Goal: Communication & Community: Participate in discussion

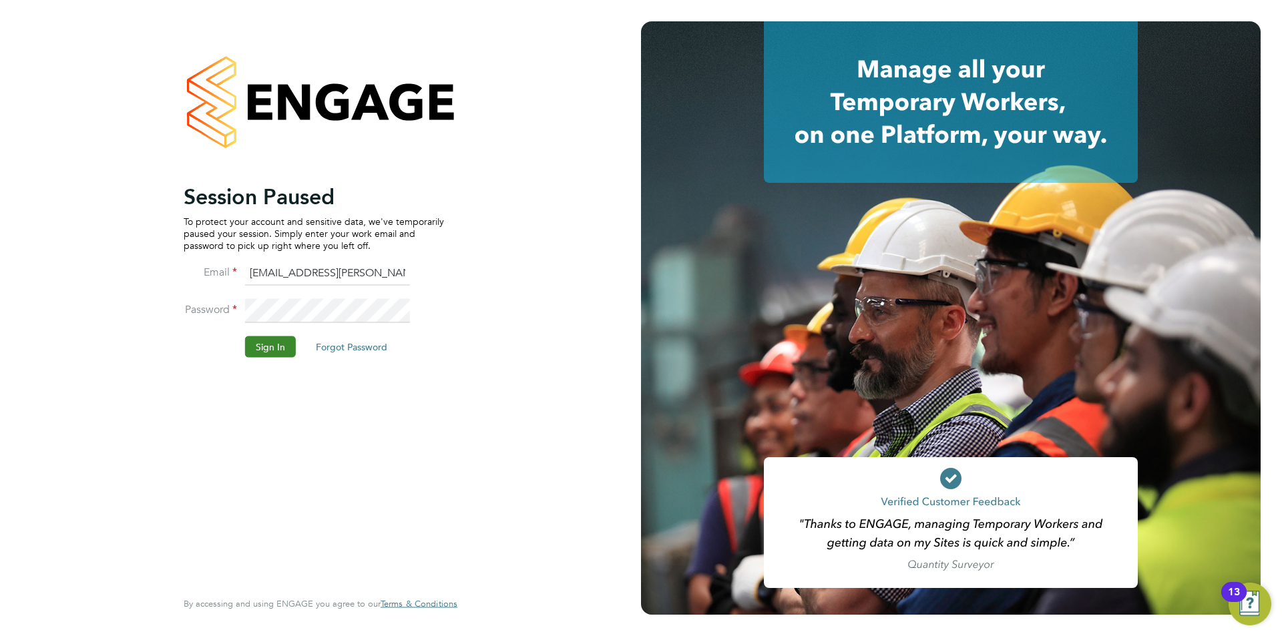
click at [283, 345] on button "Sign In" at bounding box center [270, 346] width 51 height 21
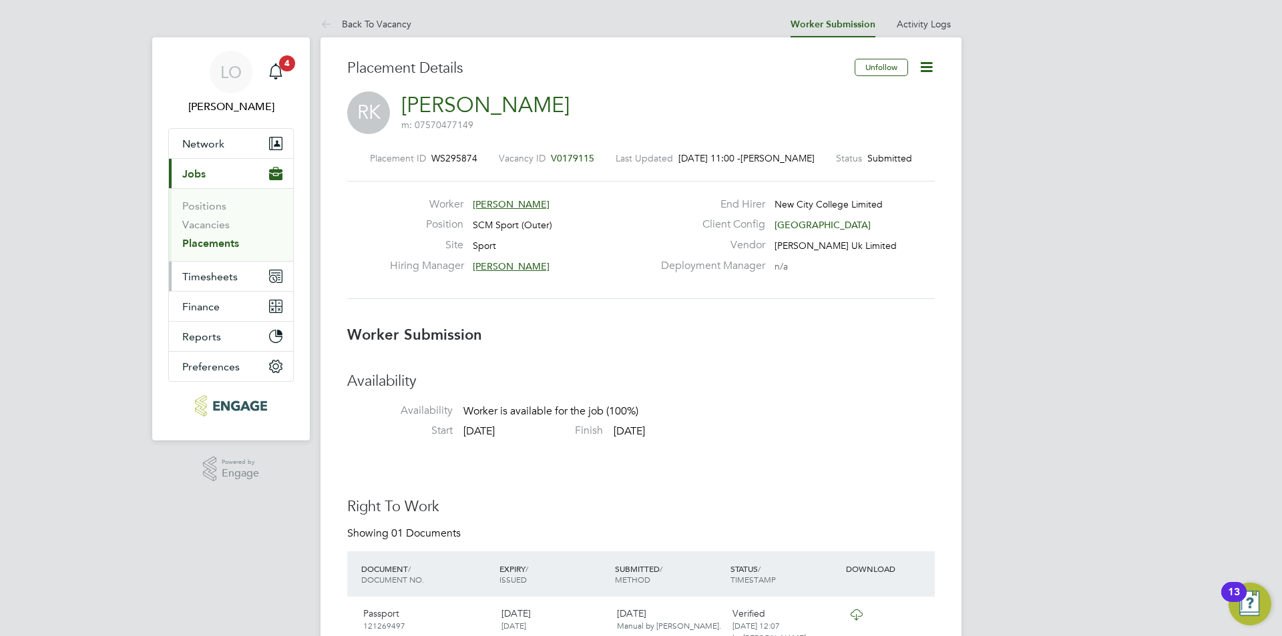
click at [225, 276] on span "Timesheets" at bounding box center [209, 276] width 55 height 13
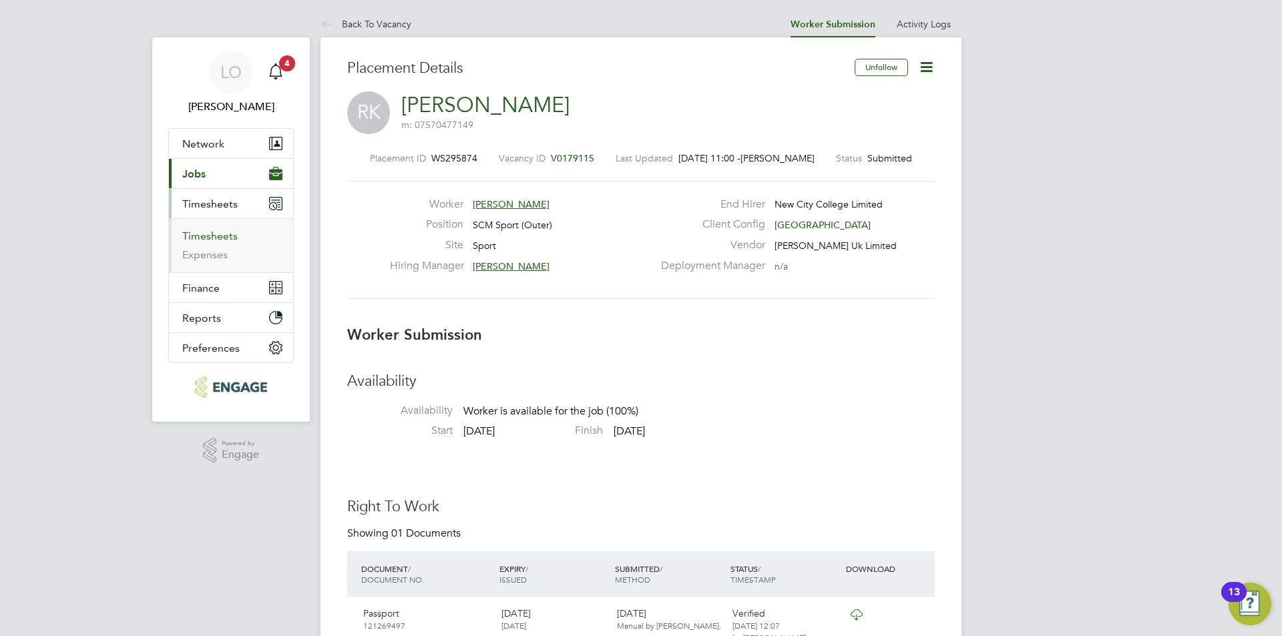
click at [210, 242] on link "Timesheets" at bounding box center [209, 236] width 55 height 13
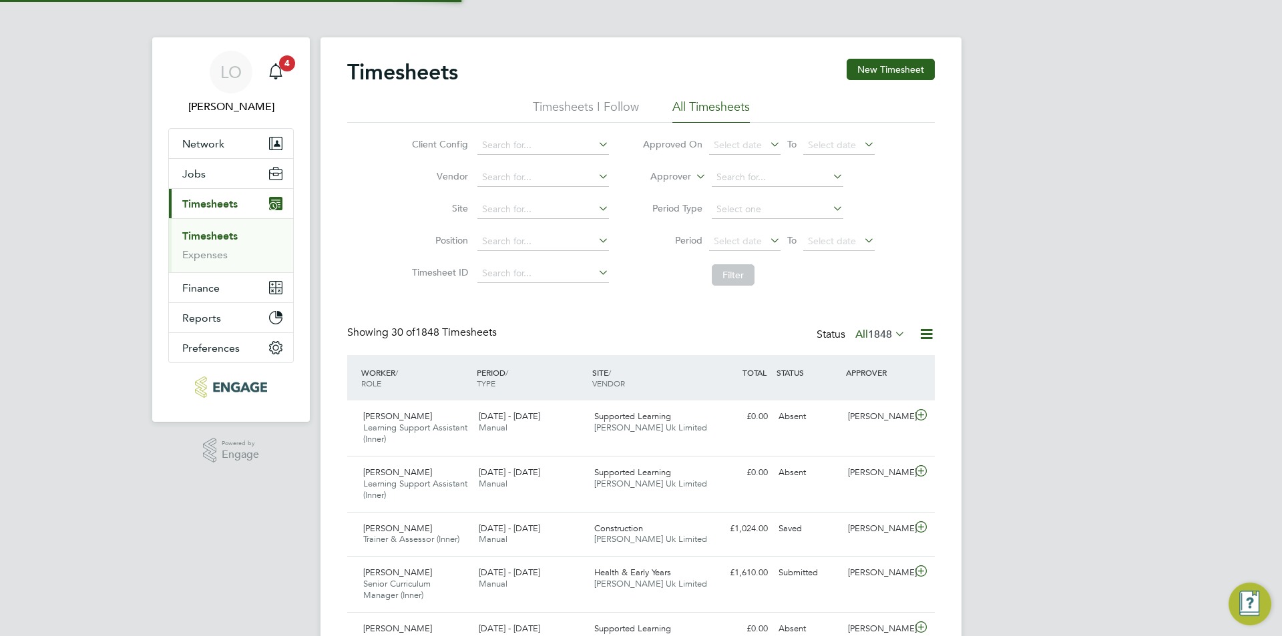
scroll to position [7, 7]
click at [740, 173] on input at bounding box center [778, 177] width 132 height 19
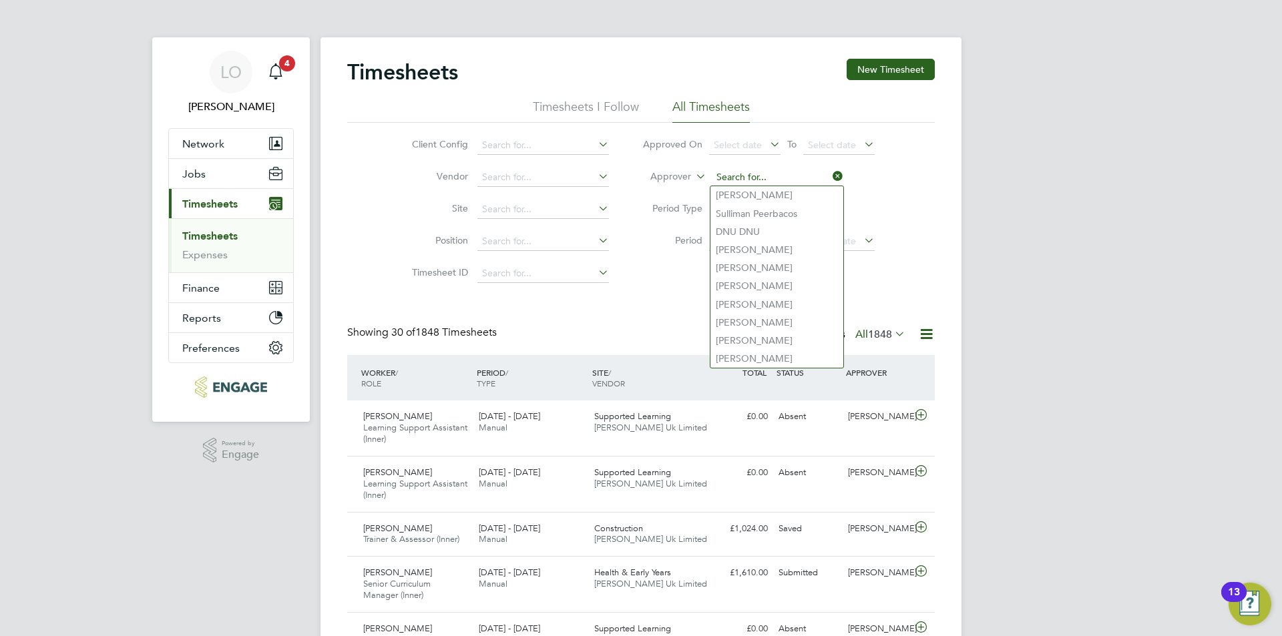
type input "r"
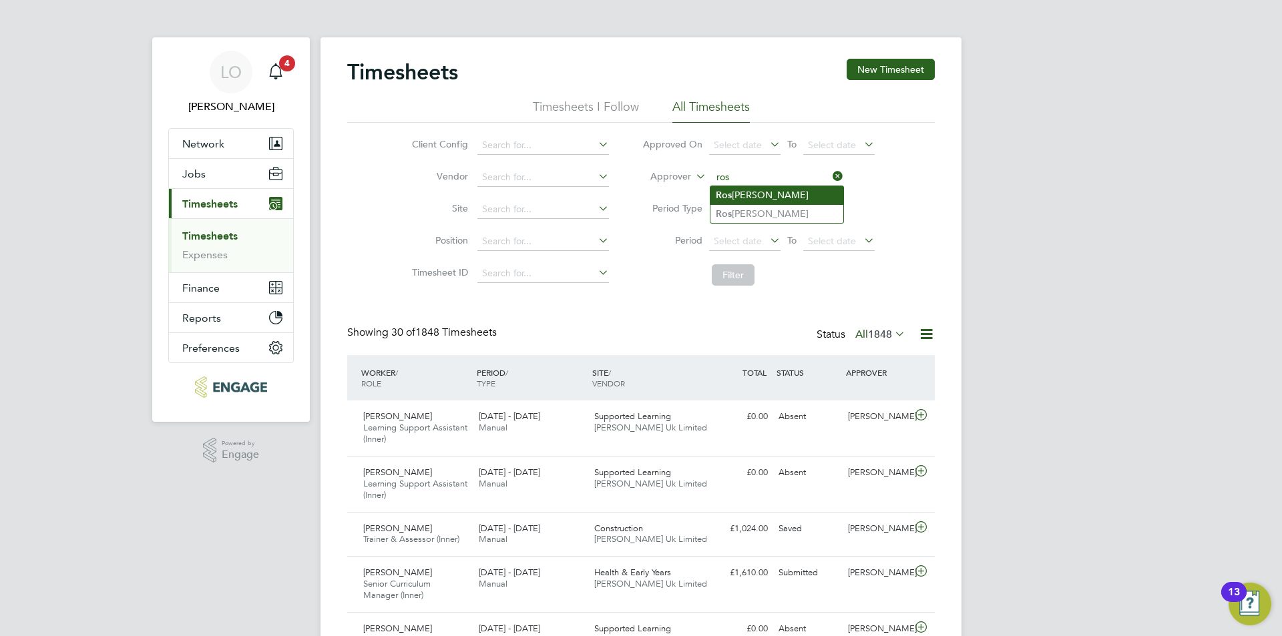
click at [744, 190] on li "Ros [PERSON_NAME]" at bounding box center [776, 195] width 133 height 18
type input "[PERSON_NAME]"
click at [735, 272] on button "Filter" at bounding box center [733, 274] width 43 height 21
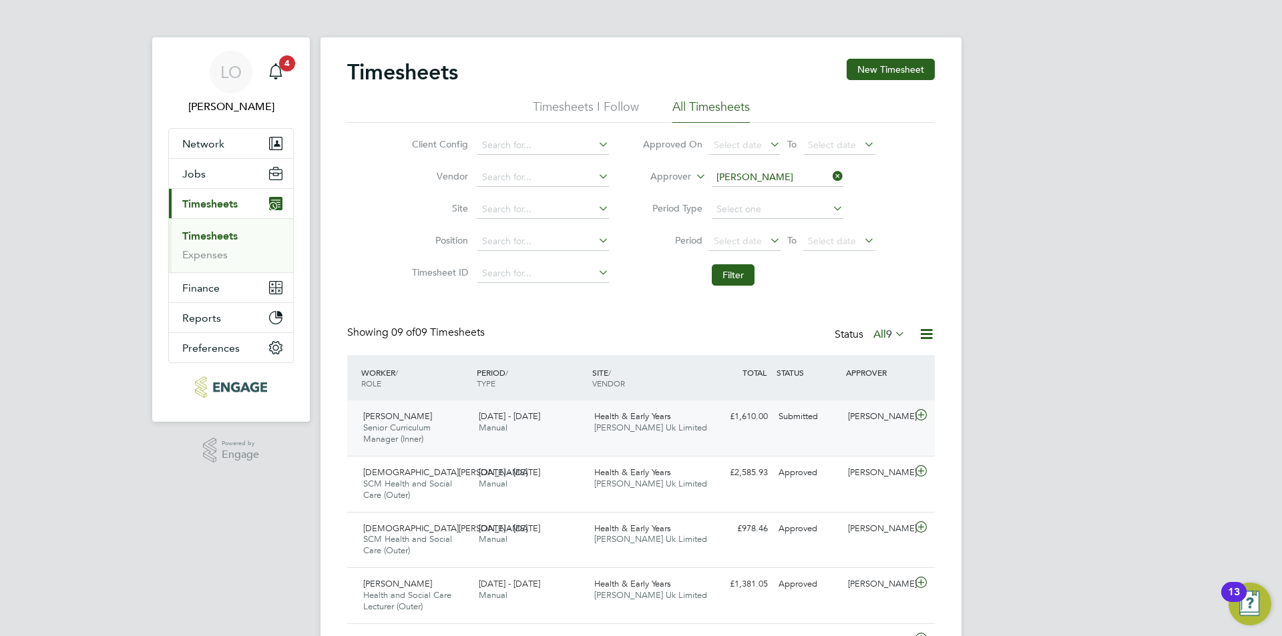
click at [649, 415] on span "Health & Early Years" at bounding box center [632, 416] width 77 height 11
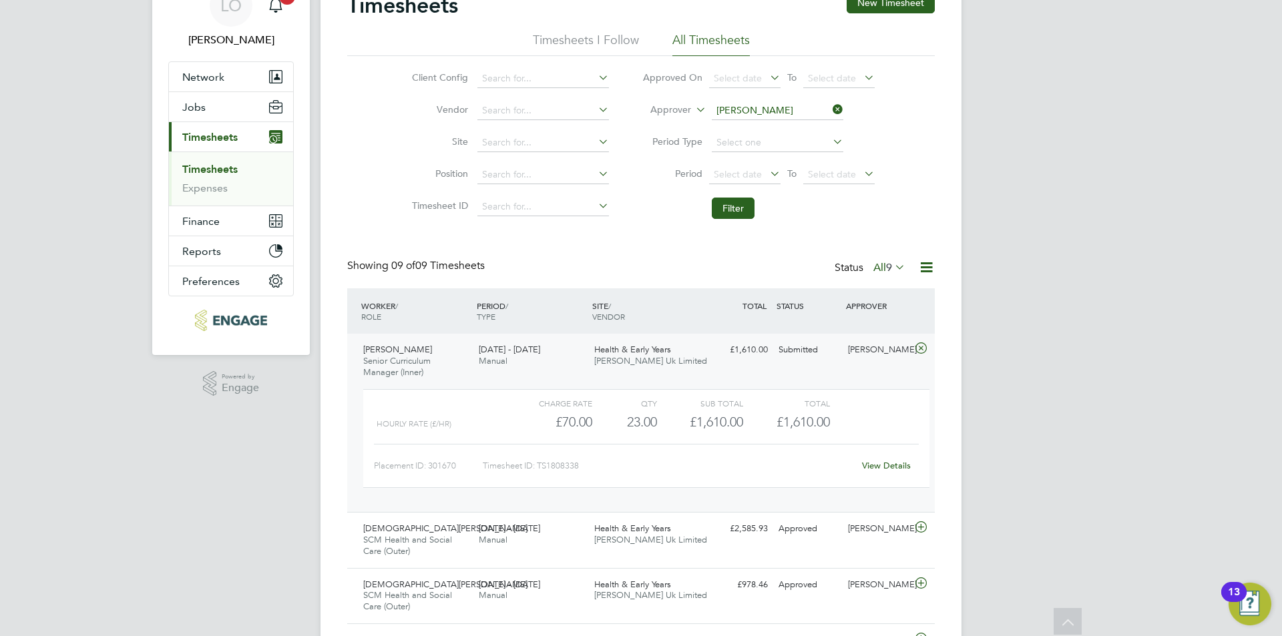
click at [782, 362] on div "Hasan Urus Senior Curriculum Manager (Inner) 18 - 24 Aug 2025 18 - 24 Aug 2025 …" at bounding box center [641, 423] width 588 height 178
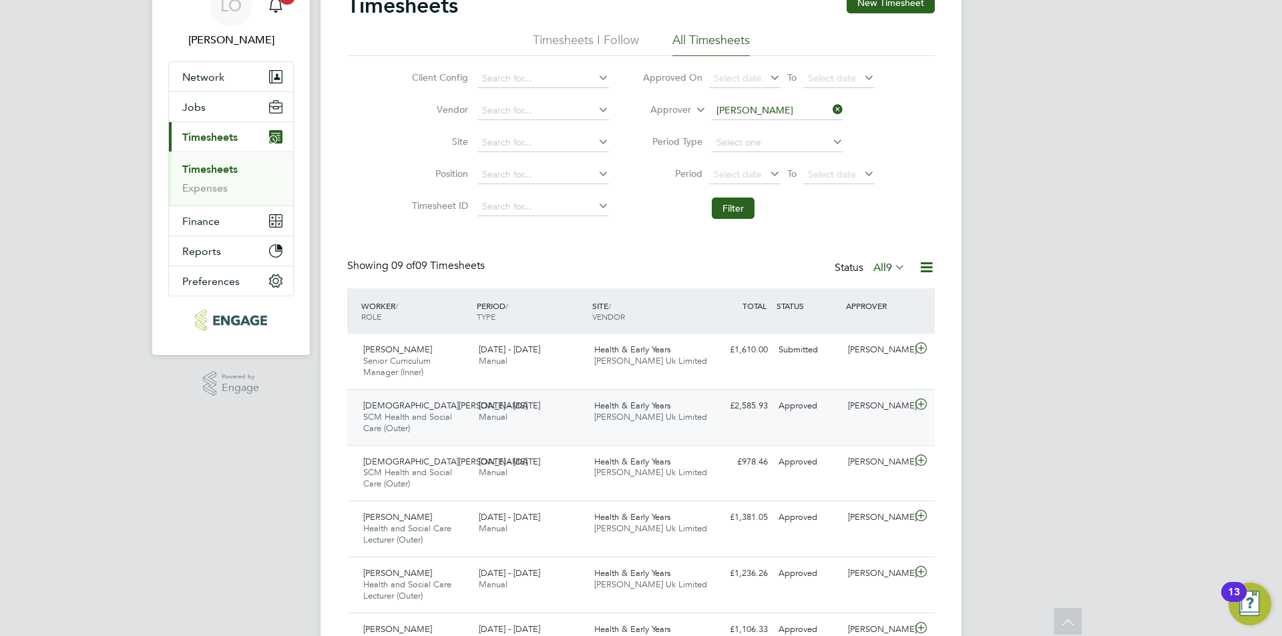
click at [700, 408] on div "Health & Early Years Morgan Hunt Uk Limited" at bounding box center [647, 411] width 116 height 33
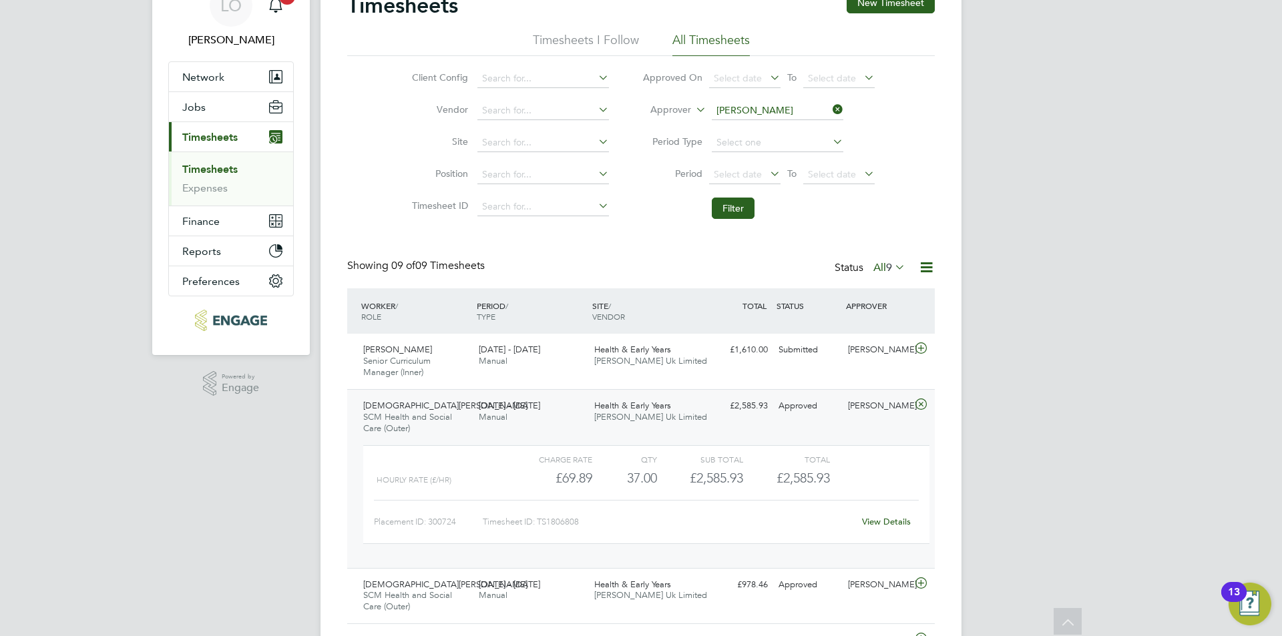
click at [700, 408] on div "Health & Early Years Morgan Hunt Uk Limited" at bounding box center [647, 411] width 116 height 33
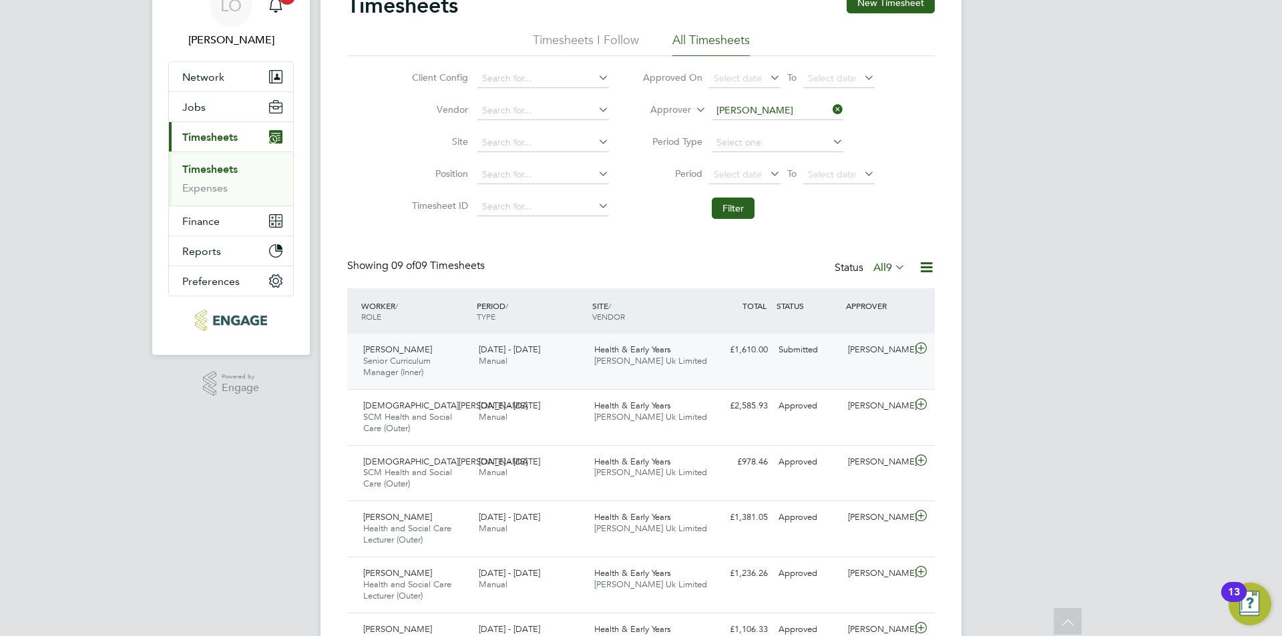
click at [682, 357] on span "[PERSON_NAME] Uk Limited" at bounding box center [650, 360] width 113 height 11
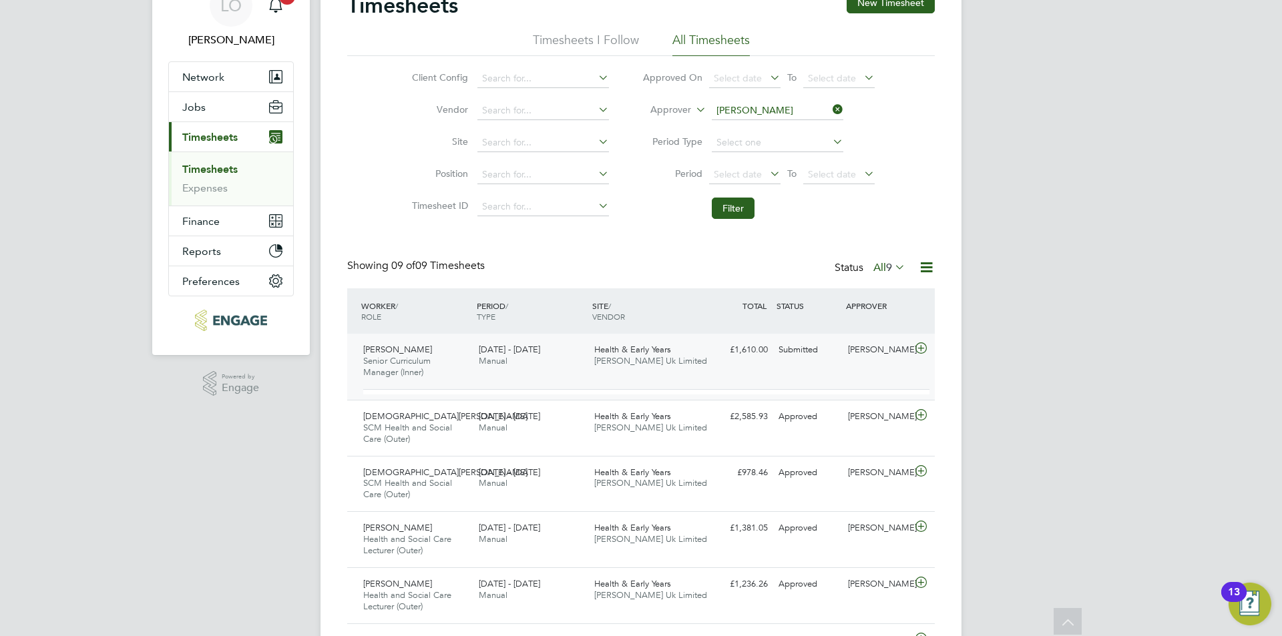
scroll to position [23, 130]
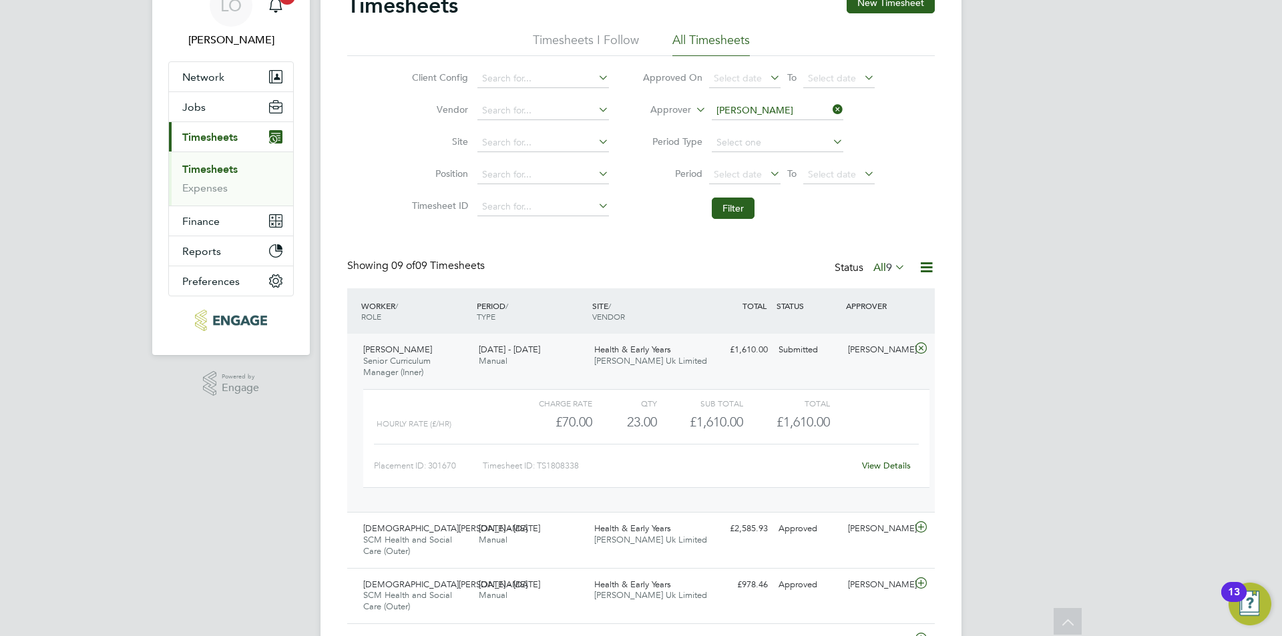
click at [883, 463] on link "View Details" at bounding box center [886, 465] width 49 height 11
click at [440, 365] on div "Hasan Urus Senior Curriculum Manager (Inner) 18 - 24 Aug 2025" at bounding box center [416, 361] width 116 height 45
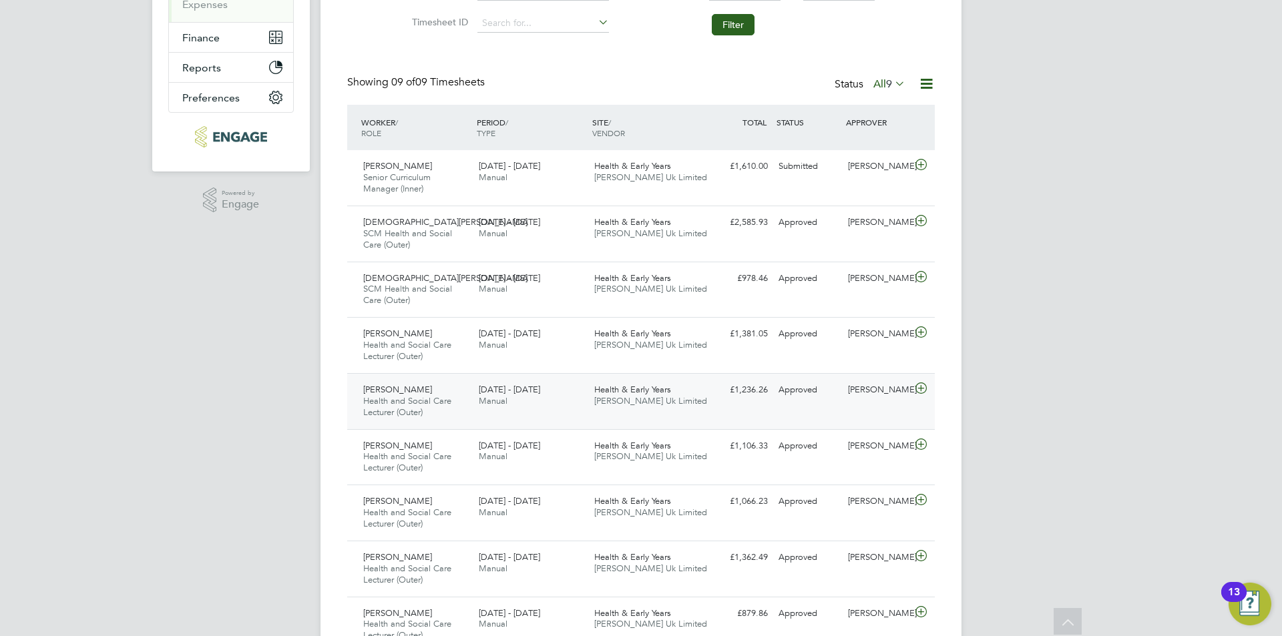
scroll to position [115, 0]
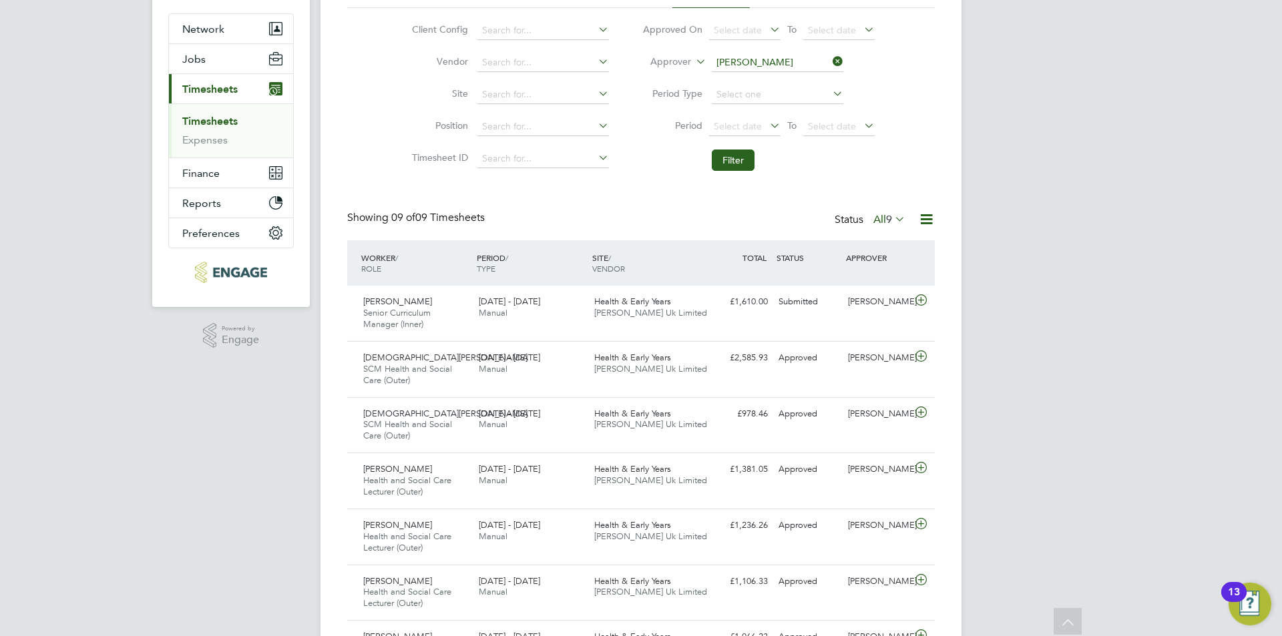
drag, startPoint x: 501, startPoint y: 214, endPoint x: 383, endPoint y: 223, distance: 118.5
click at [375, 223] on div "Showing 09 of 09 Timesheets Status All 9" at bounding box center [641, 225] width 588 height 29
click at [423, 212] on span "09 of 09 Timesheets" at bounding box center [437, 217] width 93 height 13
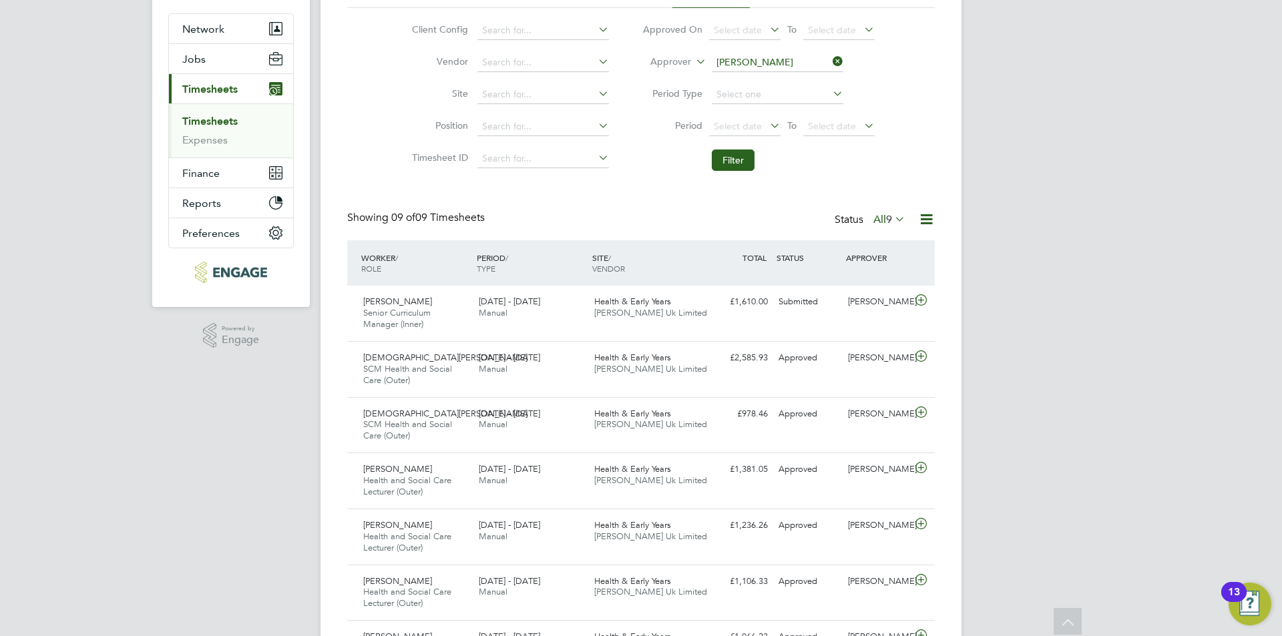
click at [320, 323] on div "LO Luke O'Neill Notifications 4 Applications: Network Team Members Businesses S…" at bounding box center [641, 360] width 1282 height 951
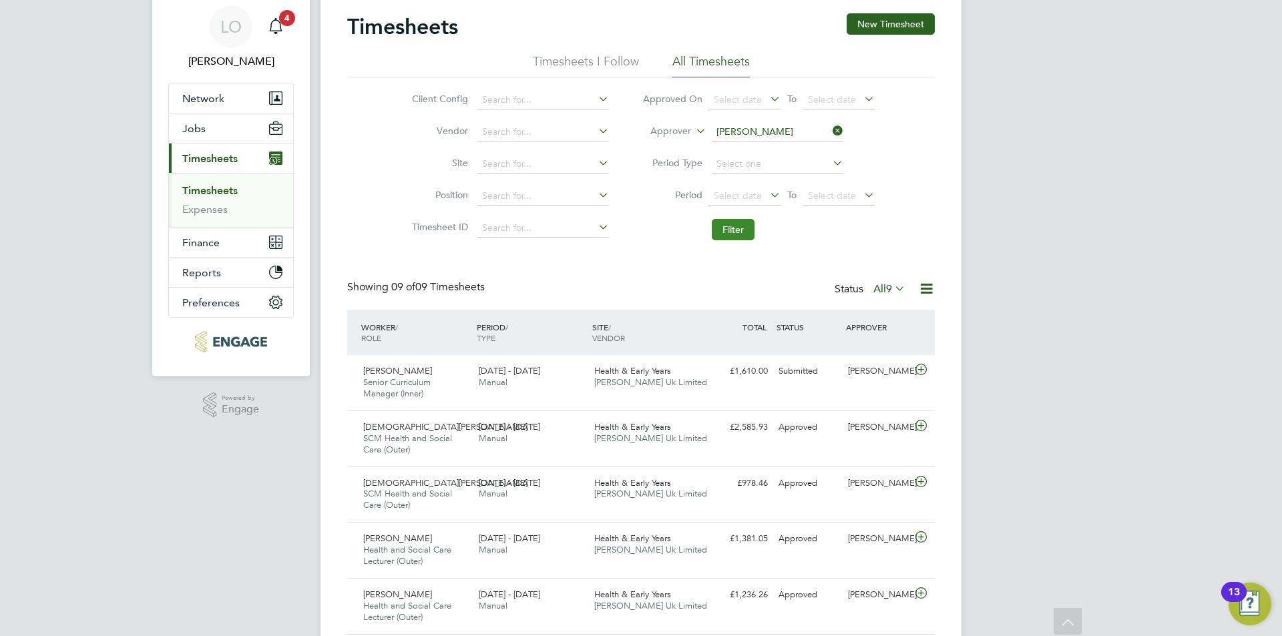
scroll to position [0, 0]
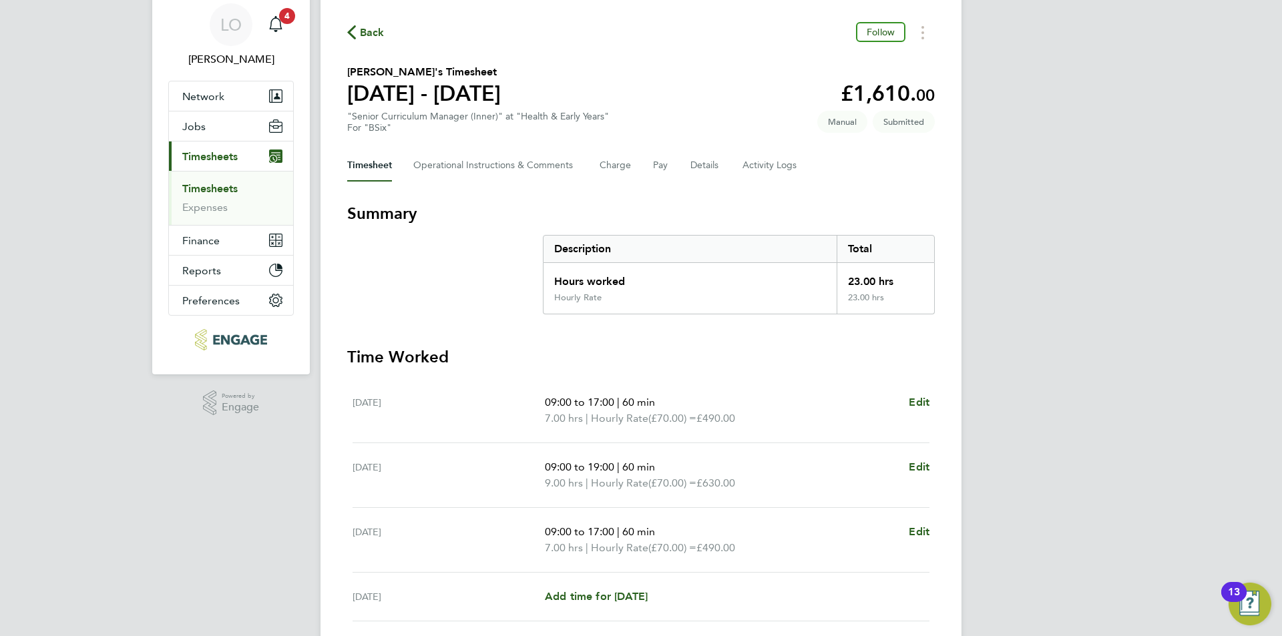
scroll to position [134, 0]
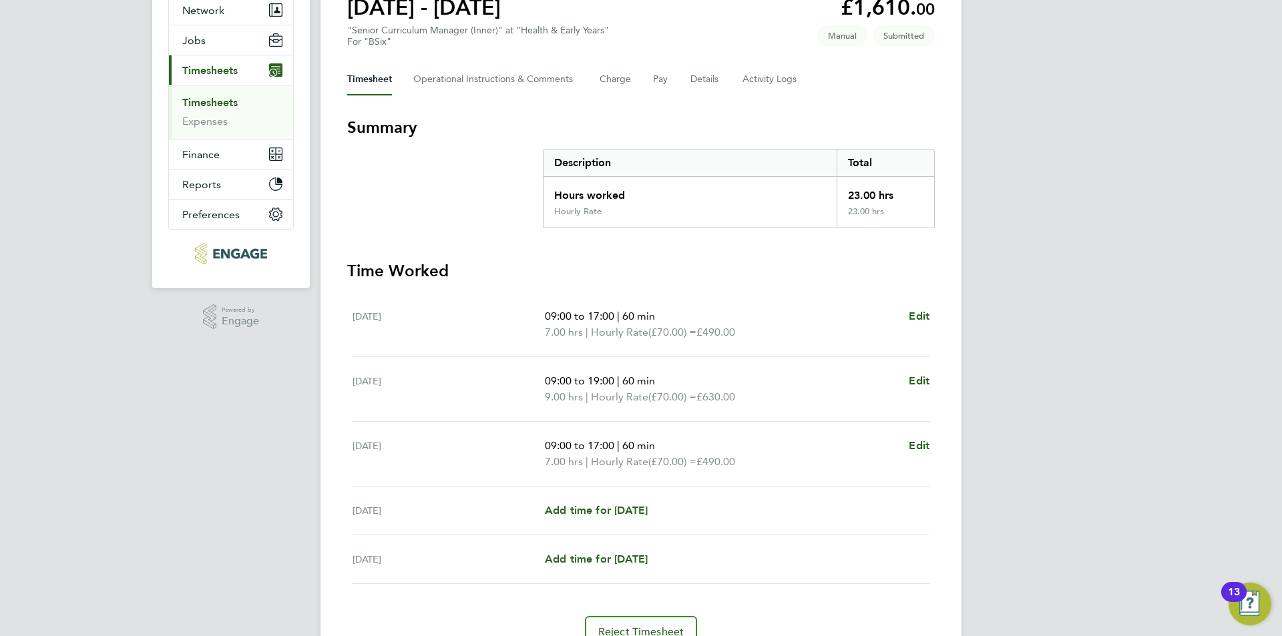
drag, startPoint x: 541, startPoint y: 318, endPoint x: 647, endPoint y: 385, distance: 124.8
click at [806, 465] on ul "Wed 20 Aug 09:00 to 17:00 | 60 min 7.00 hrs | Hourly Rate (£70.00) = £490.00 Ed…" at bounding box center [641, 438] width 588 height 292
click at [493, 382] on div "Thu 21 Aug" at bounding box center [449, 389] width 192 height 32
click at [475, 194] on section "Summary Description Total Hours worked 23.00 hrs Hourly Rate 23.00 hrs" at bounding box center [641, 172] width 588 height 111
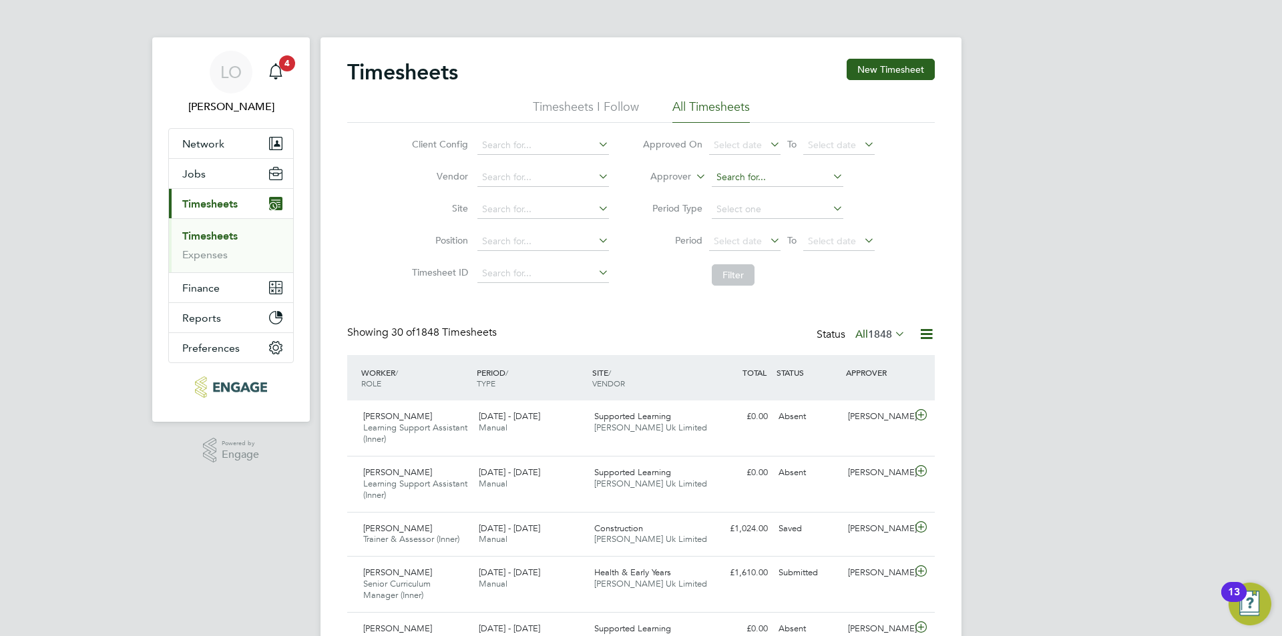
click at [729, 179] on input at bounding box center [778, 177] width 132 height 19
click at [743, 190] on li "Ros lyn O'Garro" at bounding box center [776, 195] width 133 height 18
type input "Roslyn O'Garro"
click at [750, 280] on button "Filter" at bounding box center [733, 274] width 43 height 21
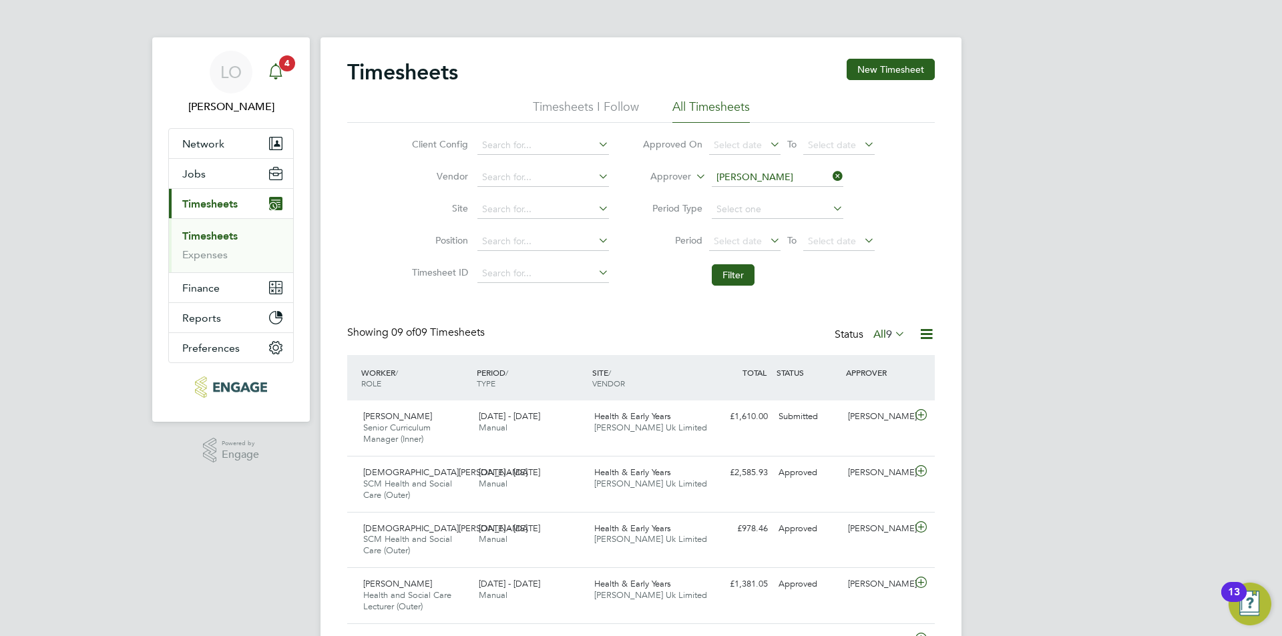
click at [282, 71] on link "Notifications 4" at bounding box center [275, 72] width 27 height 43
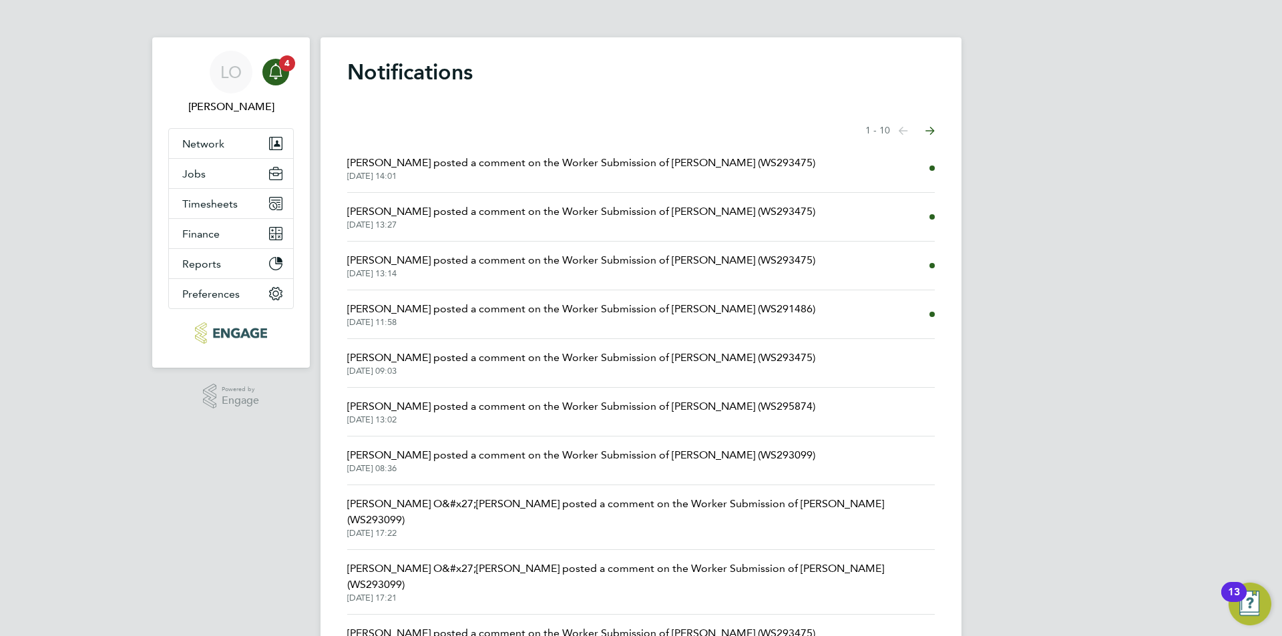
click at [640, 162] on span "Kerry Cattle posted a comment on the Worker Submission of Annie Dao (WS293475)" at bounding box center [581, 163] width 468 height 16
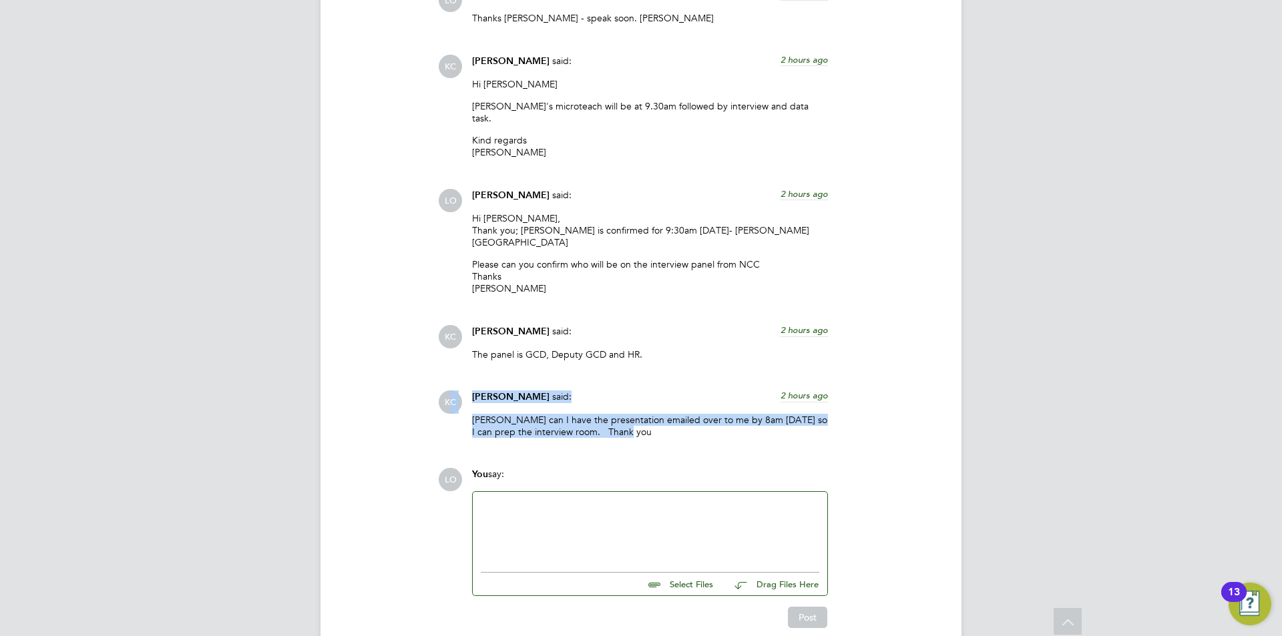
drag, startPoint x: 700, startPoint y: 375, endPoint x: 476, endPoint y: 367, distance: 223.8
click at [449, 391] on div "KC Kerry Cattle said: 2 hours ago Luke can I have the presentation emailed over…" at bounding box center [686, 419] width 497 height 57
click at [541, 414] on p "Luke can I have the presentation emailed over to me by 8am on Thursday so I can…" at bounding box center [650, 426] width 356 height 24
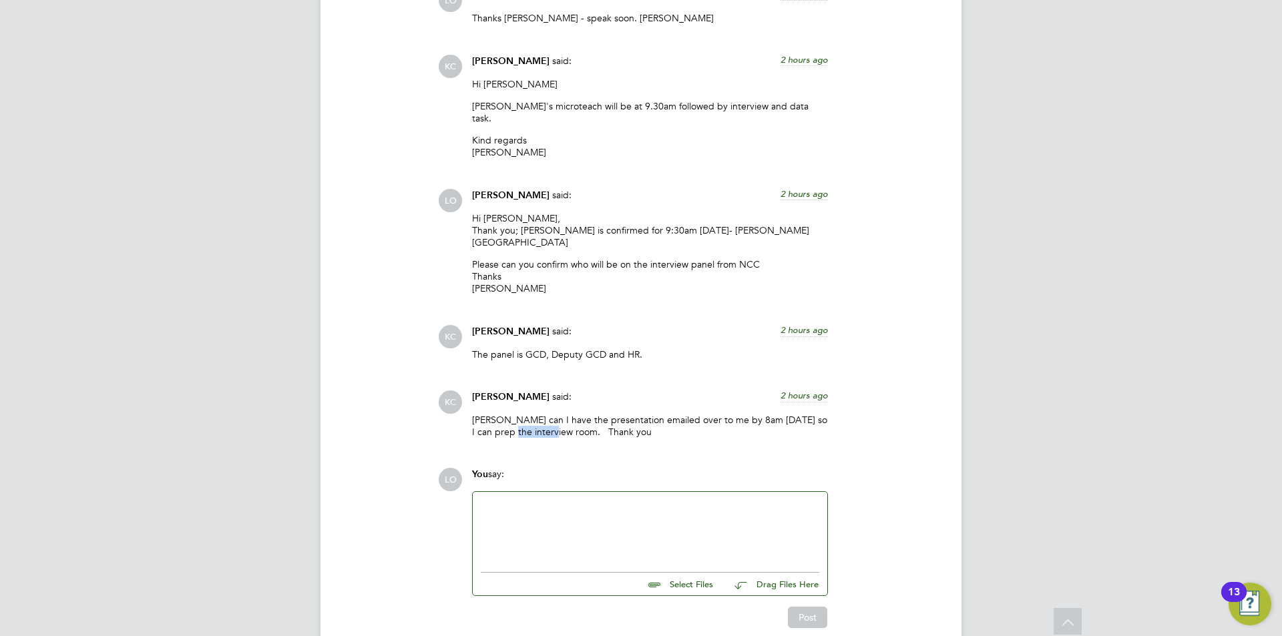
click at [541, 414] on p "Luke can I have the presentation emailed over to me by 8am on Thursday so I can…" at bounding box center [650, 426] width 356 height 24
click at [638, 414] on p "Luke can I have the presentation emailed over to me by 8am on Thursday so I can…" at bounding box center [650, 426] width 356 height 24
click at [660, 414] on p "Luke can I have the presentation emailed over to me by 8am on Thursday so I can…" at bounding box center [650, 426] width 356 height 24
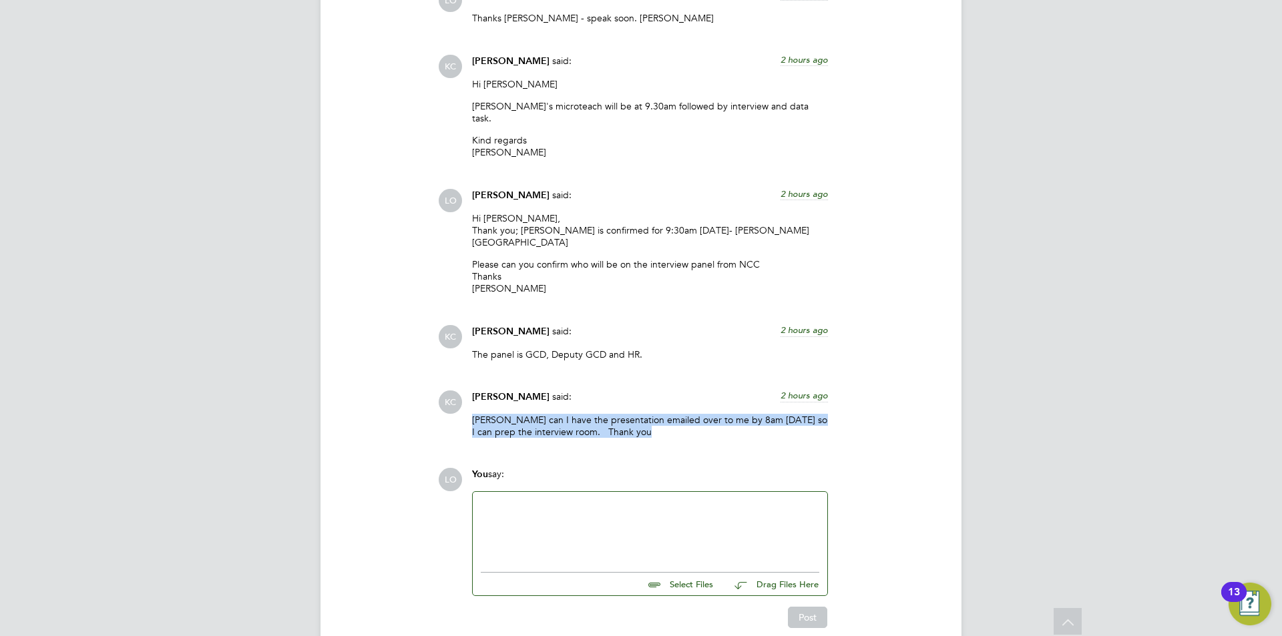
click at [660, 414] on p "Luke can I have the presentation emailed over to me by 8am on Thursday so I can…" at bounding box center [650, 426] width 356 height 24
click at [684, 414] on p "Luke can I have the presentation emailed over to me by 8am on Thursday so I can…" at bounding box center [650, 426] width 356 height 24
drag, startPoint x: 646, startPoint y: 371, endPoint x: 472, endPoint y: 365, distance: 174.4
click at [472, 414] on p "Luke can I have the presentation emailed over to me by 8am on Thursday so I can…" at bounding box center [650, 426] width 356 height 24
click at [471, 391] on div "Kerry Cattle said: 2 hours ago Luke can I have the presentation emailed over to…" at bounding box center [649, 419] width 369 height 57
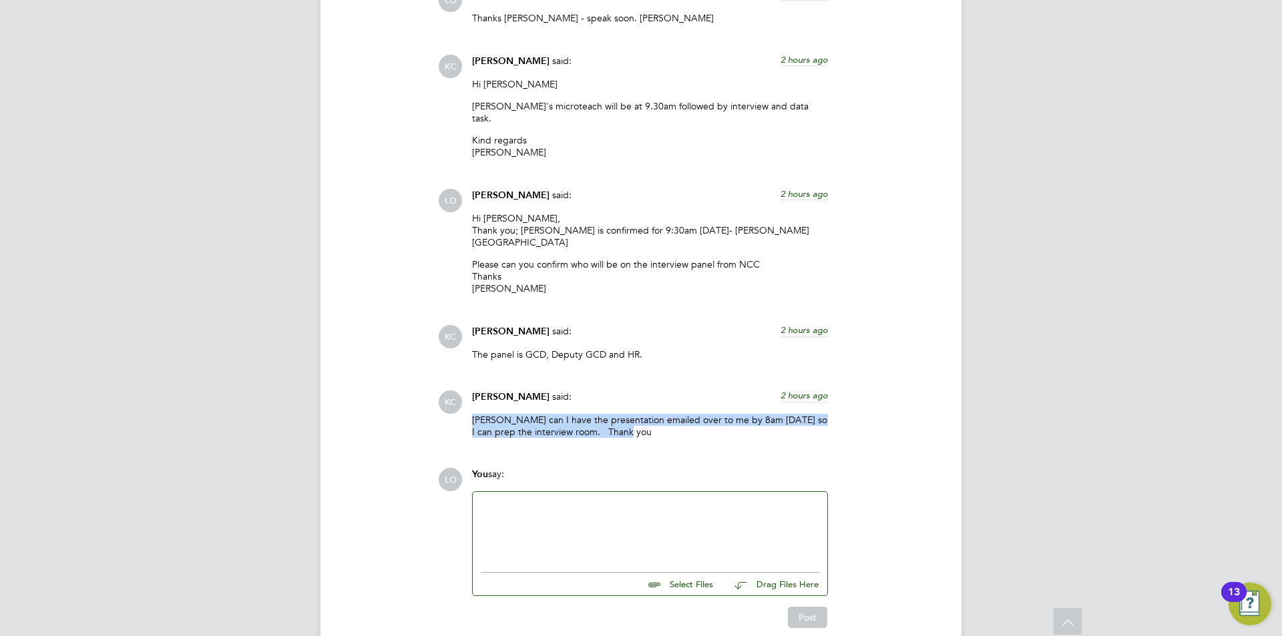
drag, startPoint x: 465, startPoint y: 363, endPoint x: 690, endPoint y: 378, distance: 225.5
click at [690, 391] on div "KC Kerry Cattle said: 2 hours ago Luke can I have the presentation emailed over…" at bounding box center [686, 419] width 497 height 57
click at [689, 414] on div "Luke can I have the presentation emailed over to me by 8am on Thursday so I can…" at bounding box center [650, 431] width 356 height 34
click at [654, 414] on p "Luke can I have the presentation emailed over to me by 8am on Thursday so I can…" at bounding box center [650, 426] width 356 height 24
click at [531, 258] on p "Please can you confirm who will be on the interview panel from NCC Thanks Luke" at bounding box center [650, 276] width 356 height 37
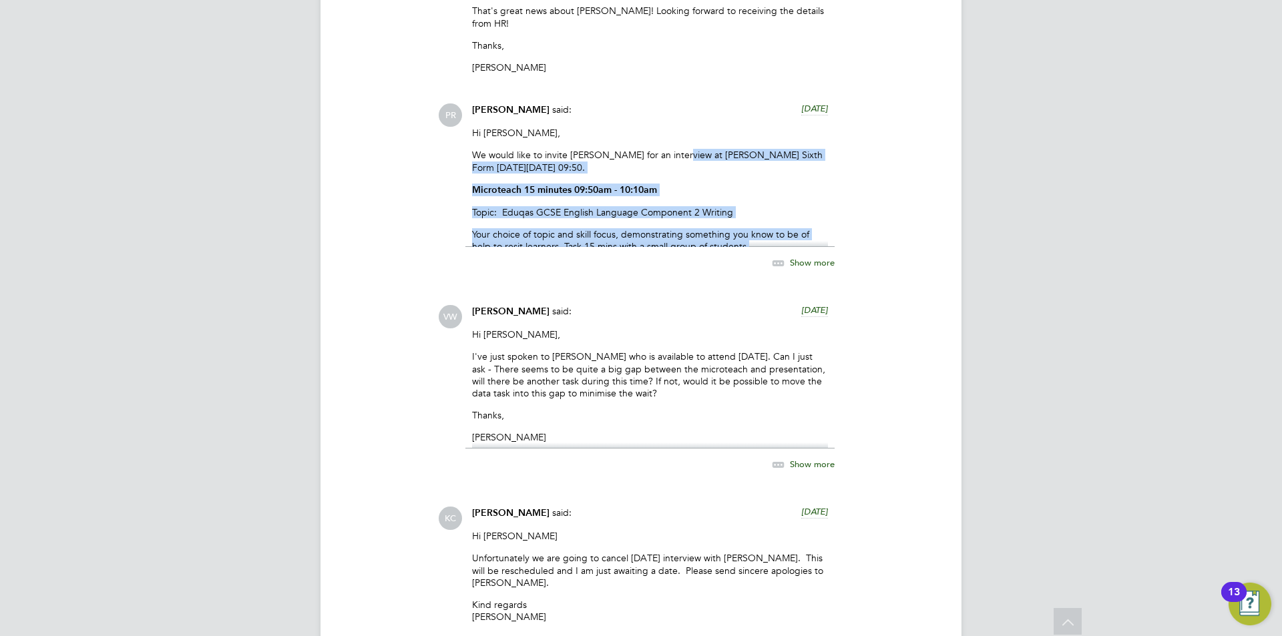
scroll to position [1956, 0]
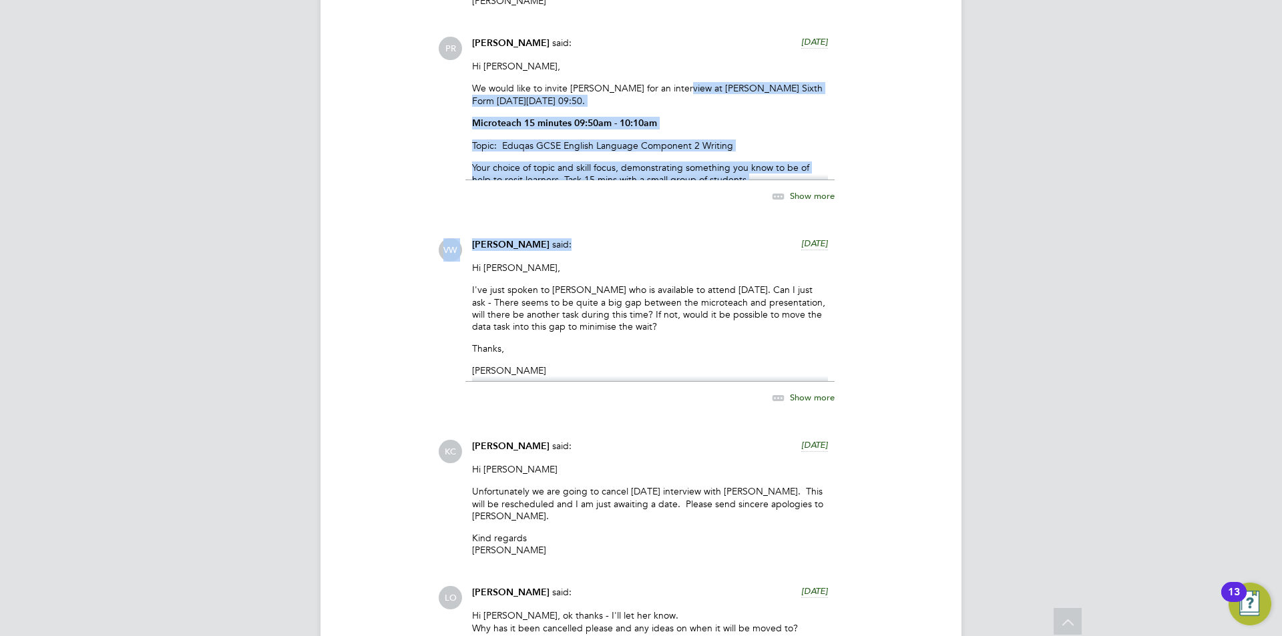
drag, startPoint x: 675, startPoint y: 196, endPoint x: 724, endPoint y: 188, distance: 50.2
click at [710, 190] on div "Pallvi Raghvani said: 11 days ago Hi Vicky, We would like to invite Annie for a…" at bounding box center [649, 128] width 369 height 182
click at [809, 190] on span "Show more" at bounding box center [812, 195] width 45 height 11
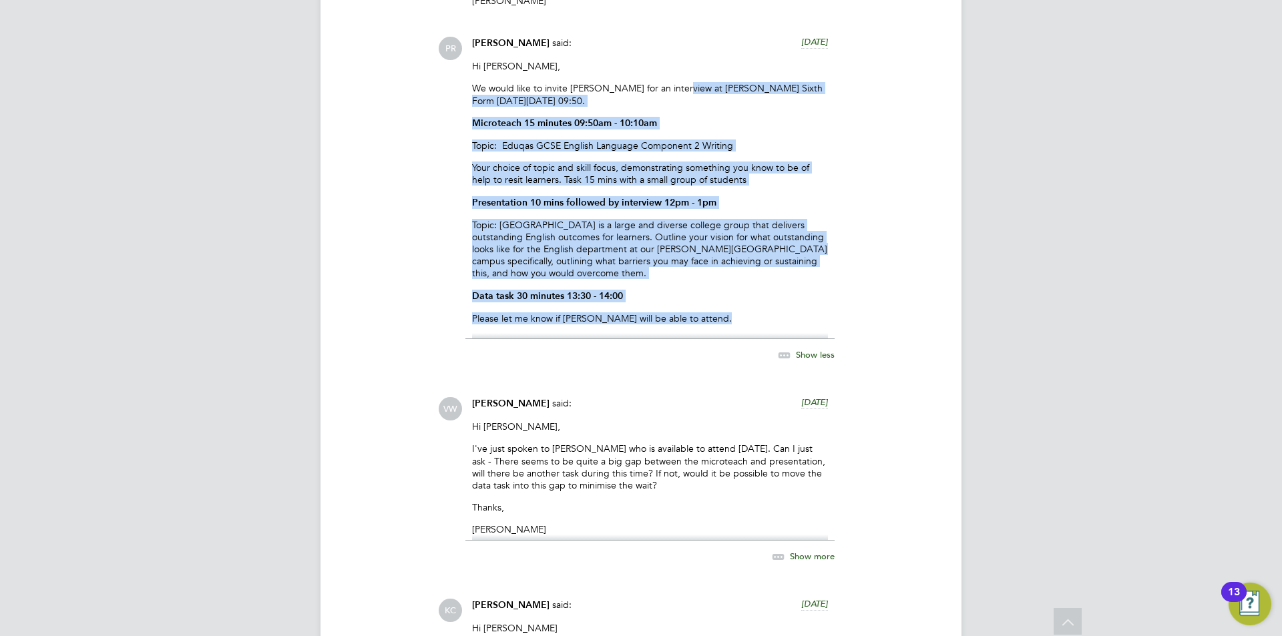
click at [694, 82] on p "We would like to invite Annie for an interview at Hackney Sixth Form on Wednesd…" at bounding box center [650, 94] width 356 height 24
drag, startPoint x: 674, startPoint y: 61, endPoint x: 620, endPoint y: 210, distance: 158.0
click at [715, 281] on div "Hi Vicky, We would like to invite Annie for an interview at Hackney Sixth Form …" at bounding box center [650, 199] width 356 height 279
copy div "Hackney Sixth Form on Wednesday 20th August at 09:50. Microteach 15 minutes 09:…"
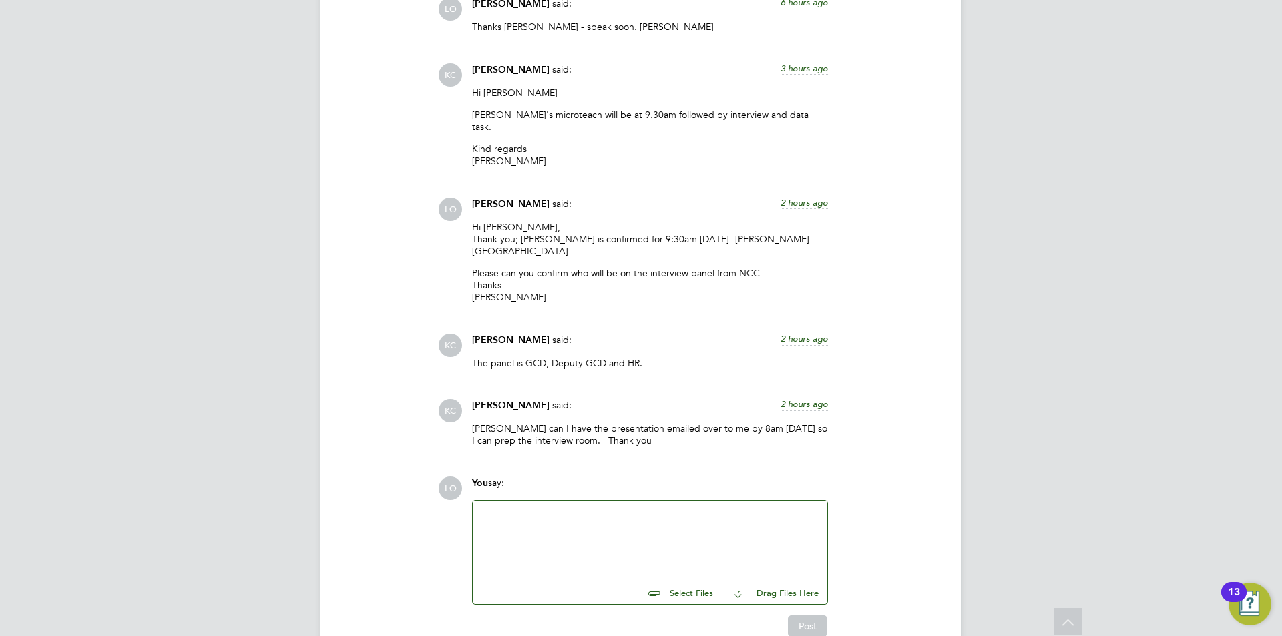
scroll to position [3784, 0]
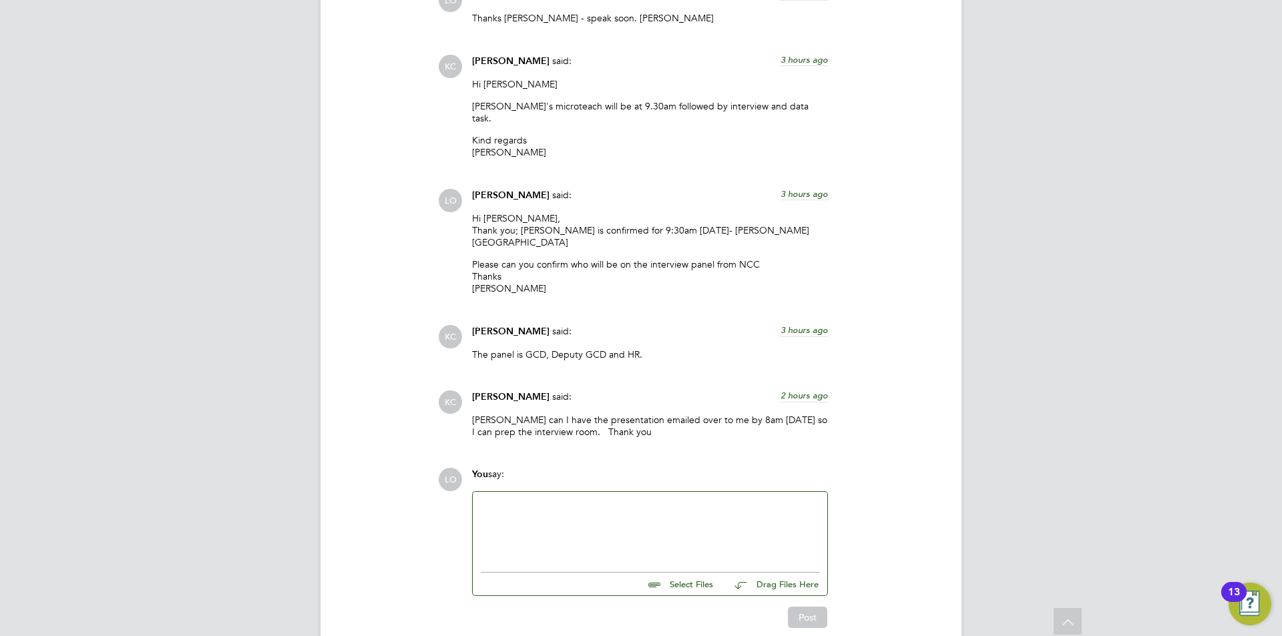
click at [594, 500] on div at bounding box center [650, 528] width 338 height 57
click at [796, 607] on button "Post" at bounding box center [807, 617] width 39 height 21
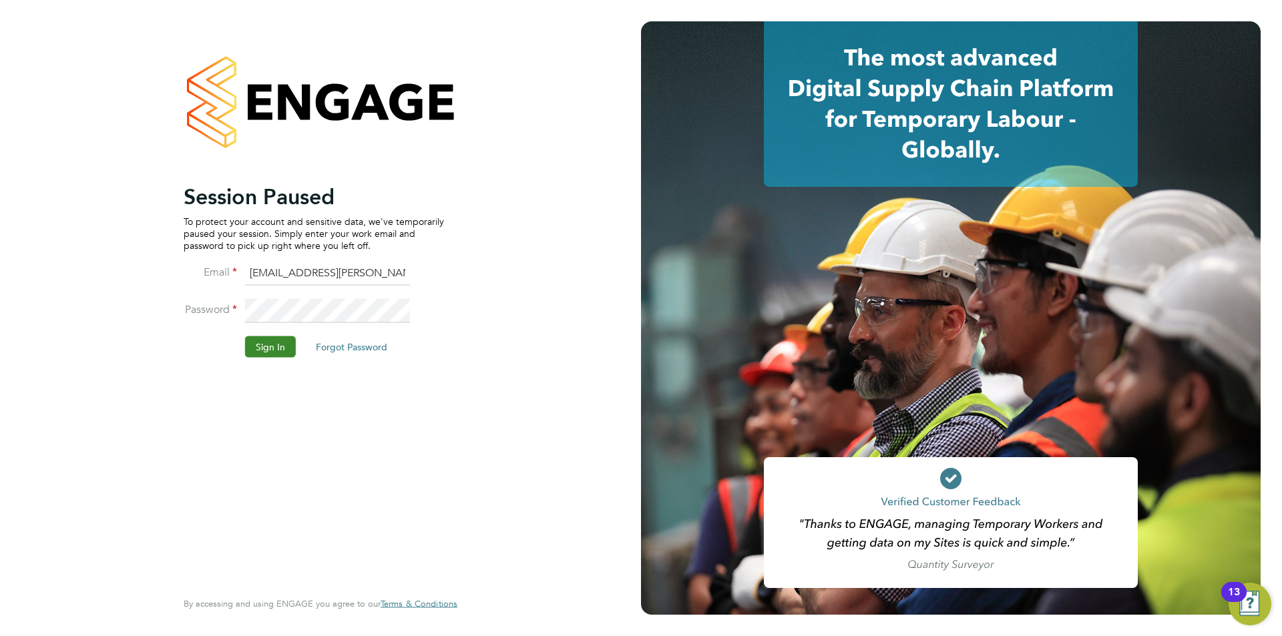
click at [277, 342] on button "Sign In" at bounding box center [270, 346] width 51 height 21
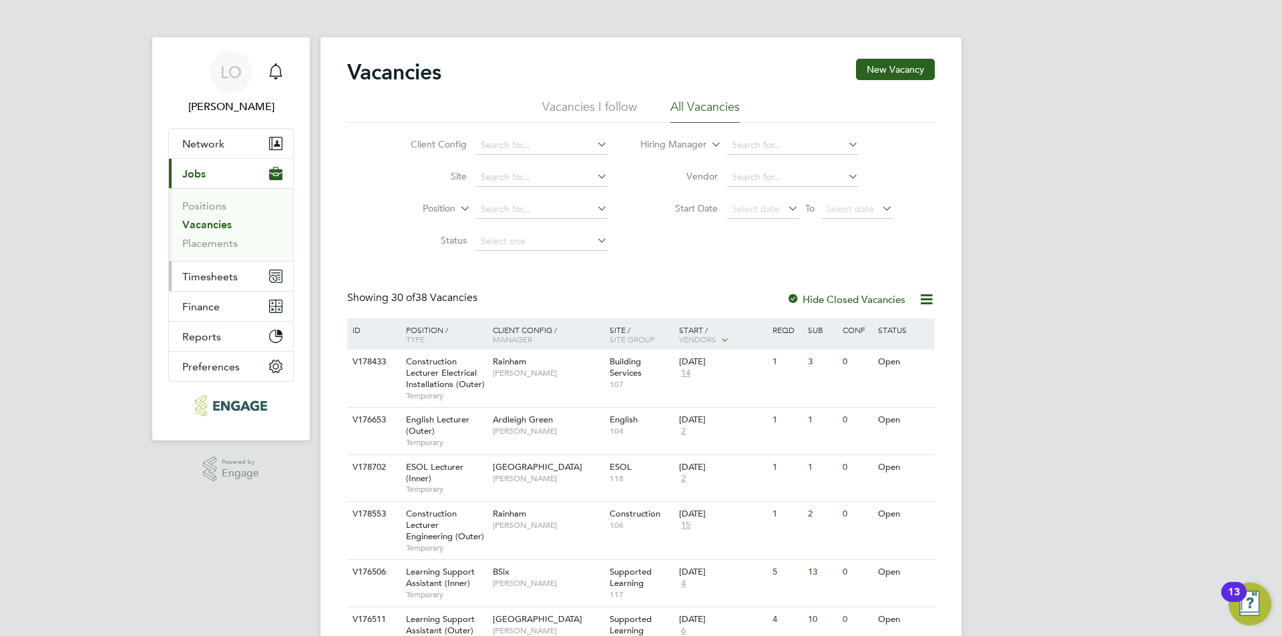
click at [208, 279] on span "Timesheets" at bounding box center [209, 276] width 55 height 13
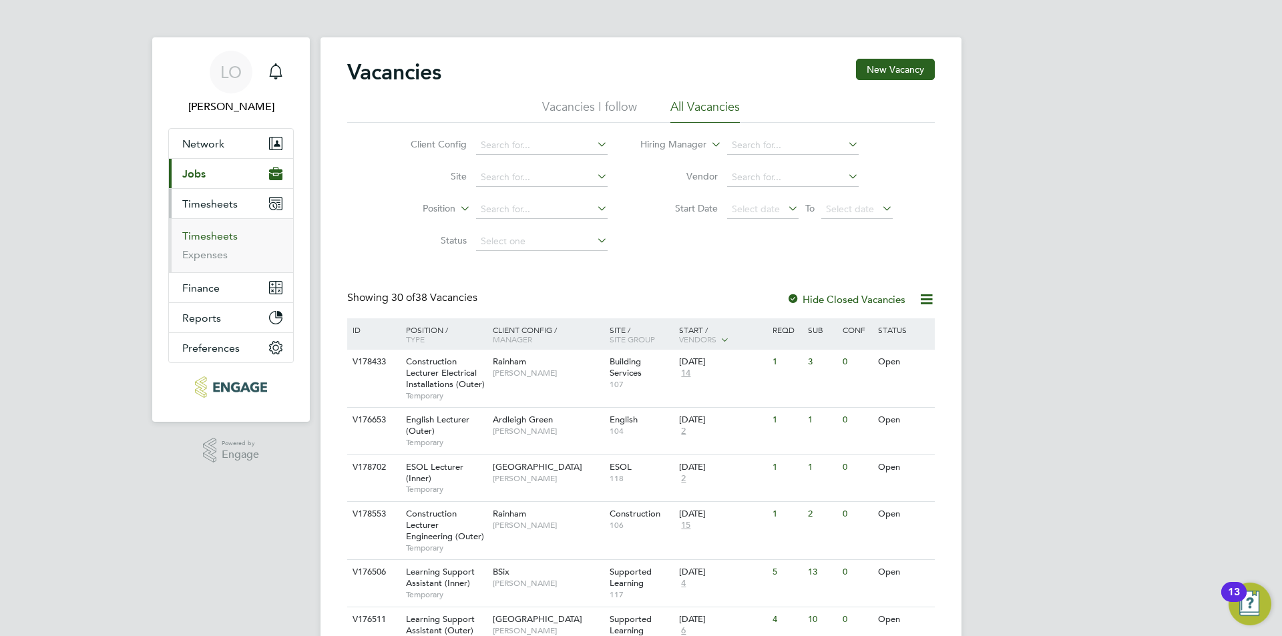
click at [210, 236] on link "Timesheets" at bounding box center [209, 236] width 55 height 13
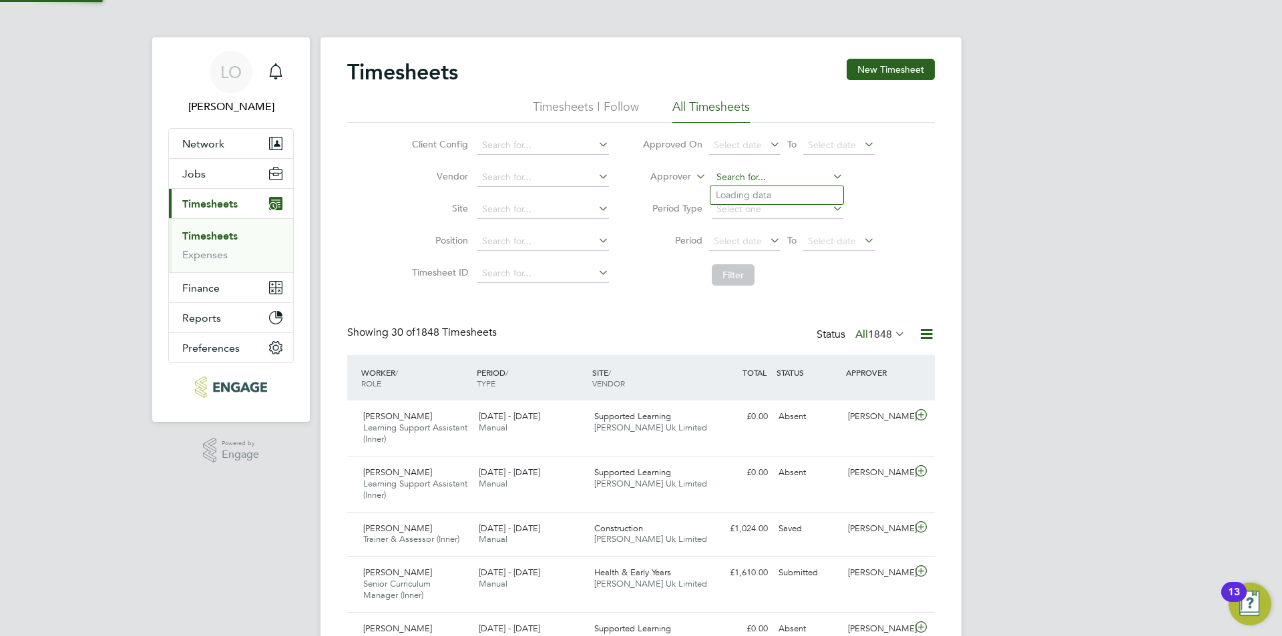
click at [716, 170] on input at bounding box center [778, 177] width 132 height 19
click at [736, 196] on li "Ros [PERSON_NAME]" at bounding box center [776, 195] width 133 height 18
type input "[PERSON_NAME]"
click at [731, 274] on button "Filter" at bounding box center [733, 274] width 43 height 21
